Goal: Navigation & Orientation: Find specific page/section

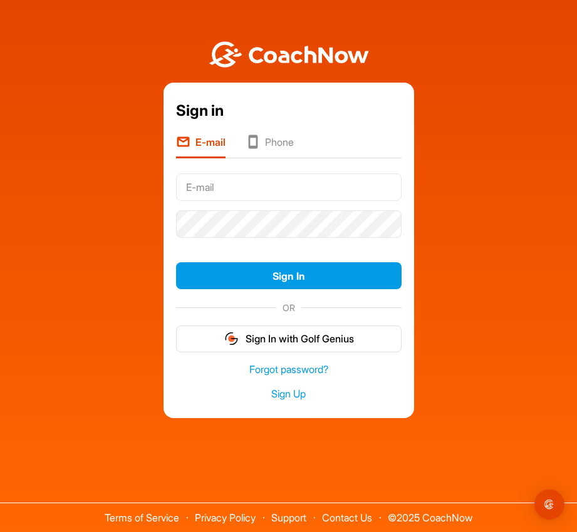
click at [233, 185] on input "text" at bounding box center [288, 187] width 225 height 28
type input "[EMAIL_ADDRESS][DOMAIN_NAME]"
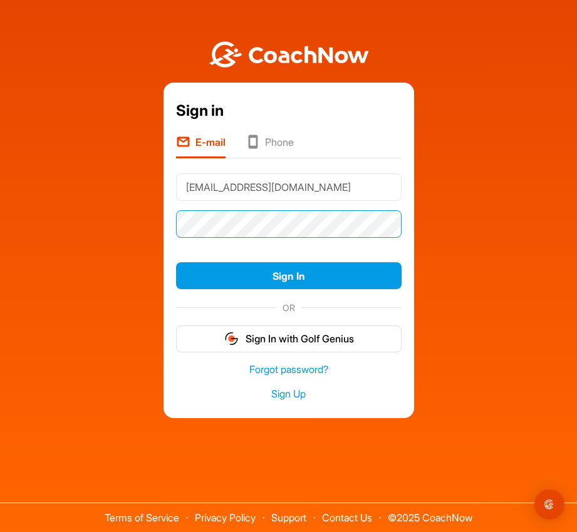
click at [176, 262] on button "Sign In" at bounding box center [288, 275] width 225 height 27
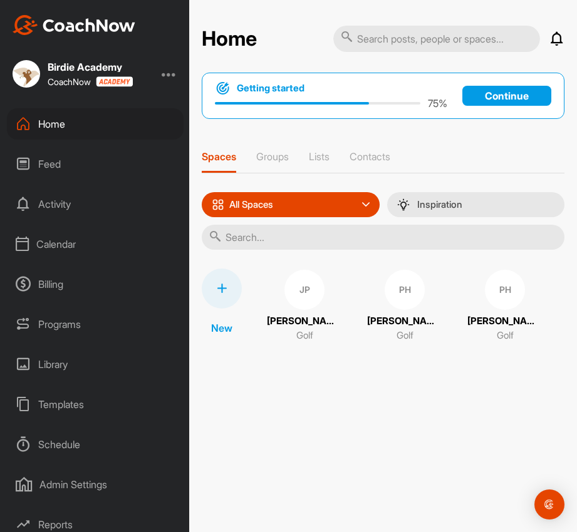
click at [68, 292] on div "Billing" at bounding box center [95, 284] width 177 height 31
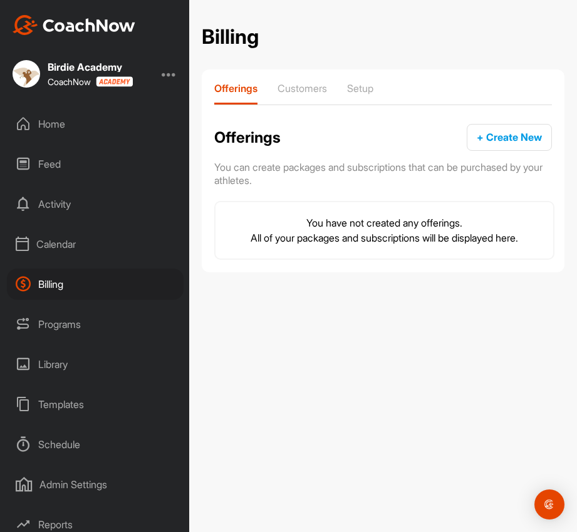
scroll to position [48, 0]
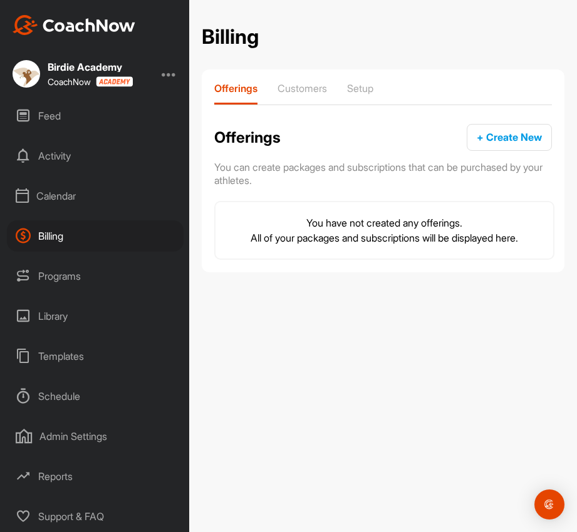
click at [85, 356] on div "Templates" at bounding box center [95, 356] width 177 height 31
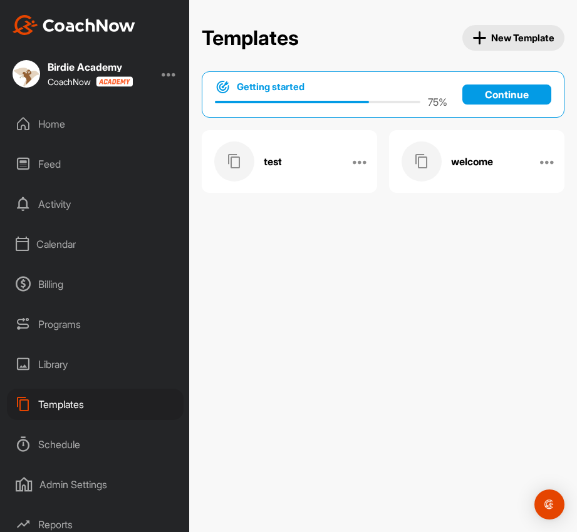
click at [81, 356] on div "Library" at bounding box center [95, 364] width 177 height 31
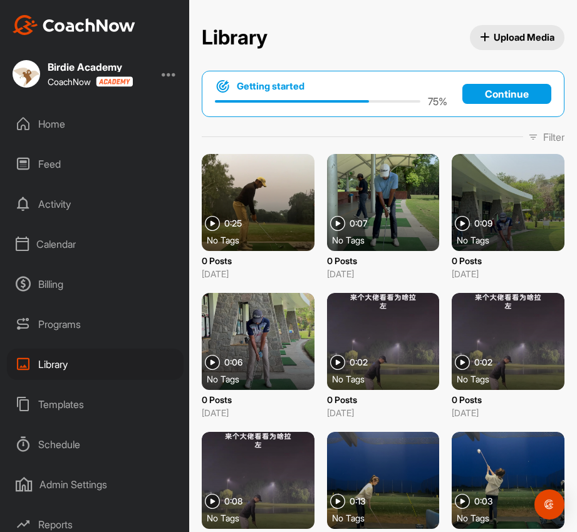
click at [85, 326] on div "Programs" at bounding box center [95, 324] width 177 height 31
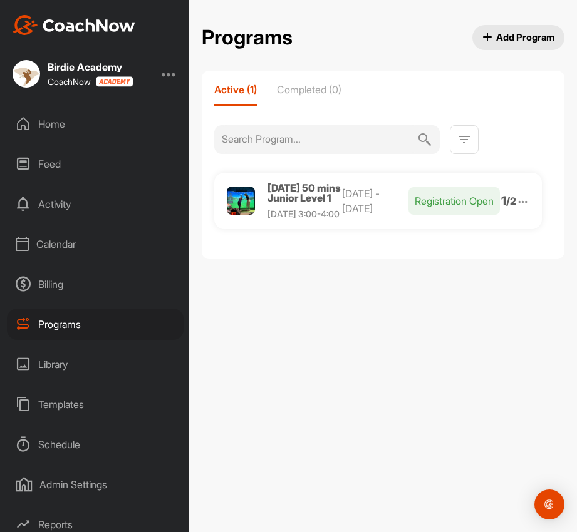
click at [477, 214] on p "Registration Open" at bounding box center [453, 201] width 91 height 28
click at [281, 204] on span "Monday 50 mins Junior Level 1" at bounding box center [303, 193] width 73 height 23
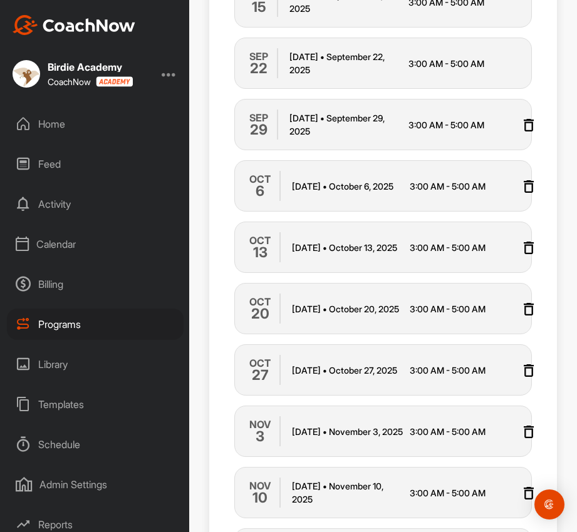
scroll to position [814, 0]
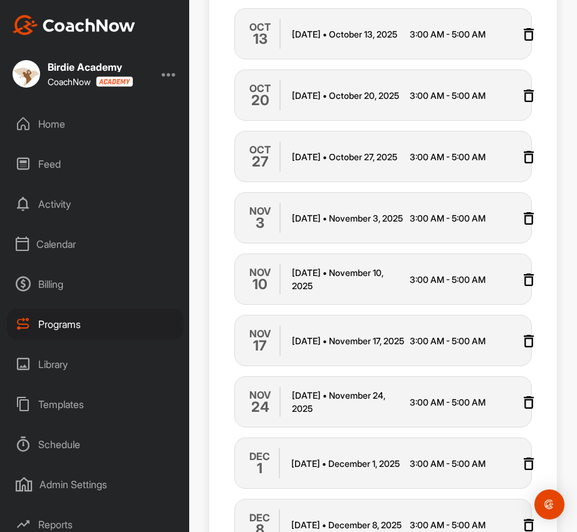
click at [64, 129] on div "Home" at bounding box center [95, 123] width 177 height 31
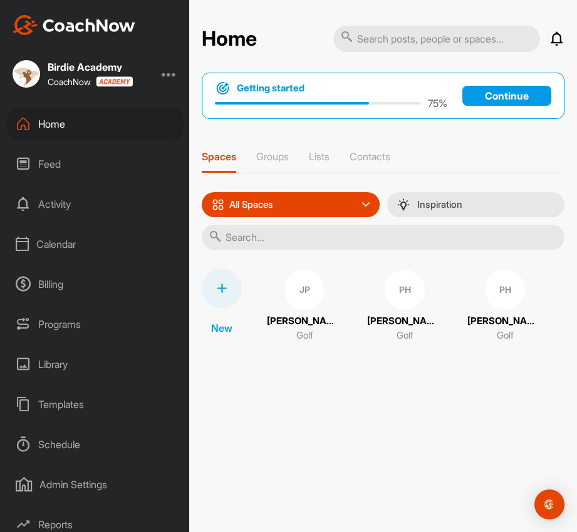
scroll to position [48, 0]
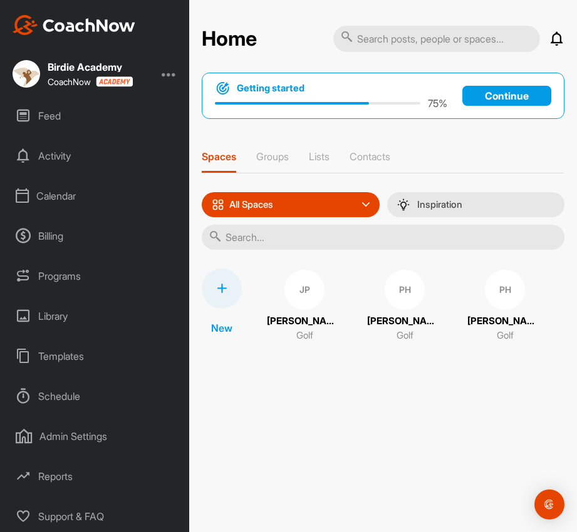
click at [94, 441] on div "Admin Settings" at bounding box center [95, 436] width 177 height 31
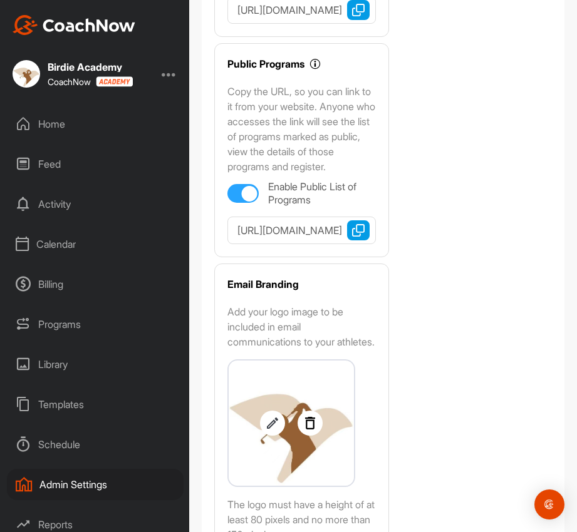
scroll to position [522, 0]
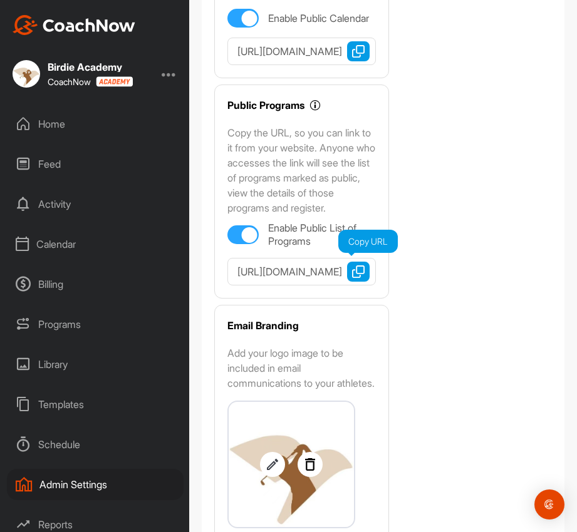
click at [357, 278] on img "button" at bounding box center [358, 272] width 13 height 13
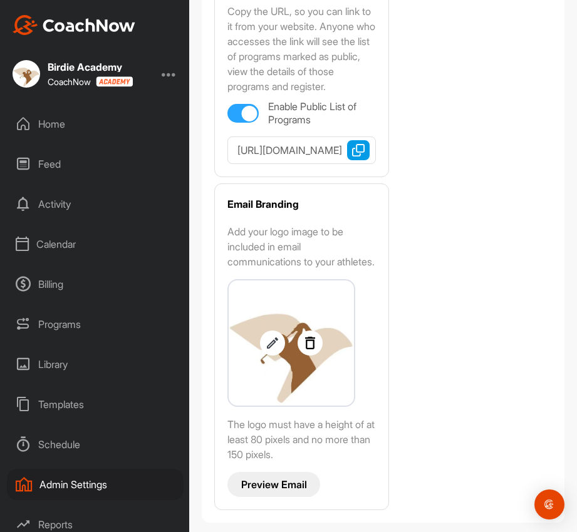
scroll to position [459, 0]
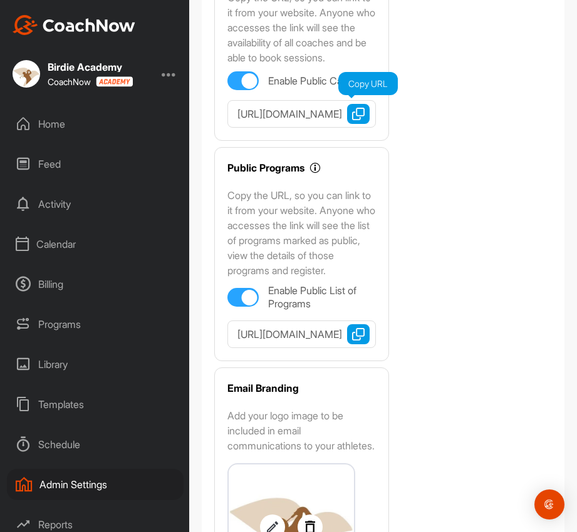
click at [353, 120] on img "button" at bounding box center [358, 114] width 13 height 13
